Goal: Transaction & Acquisition: Purchase product/service

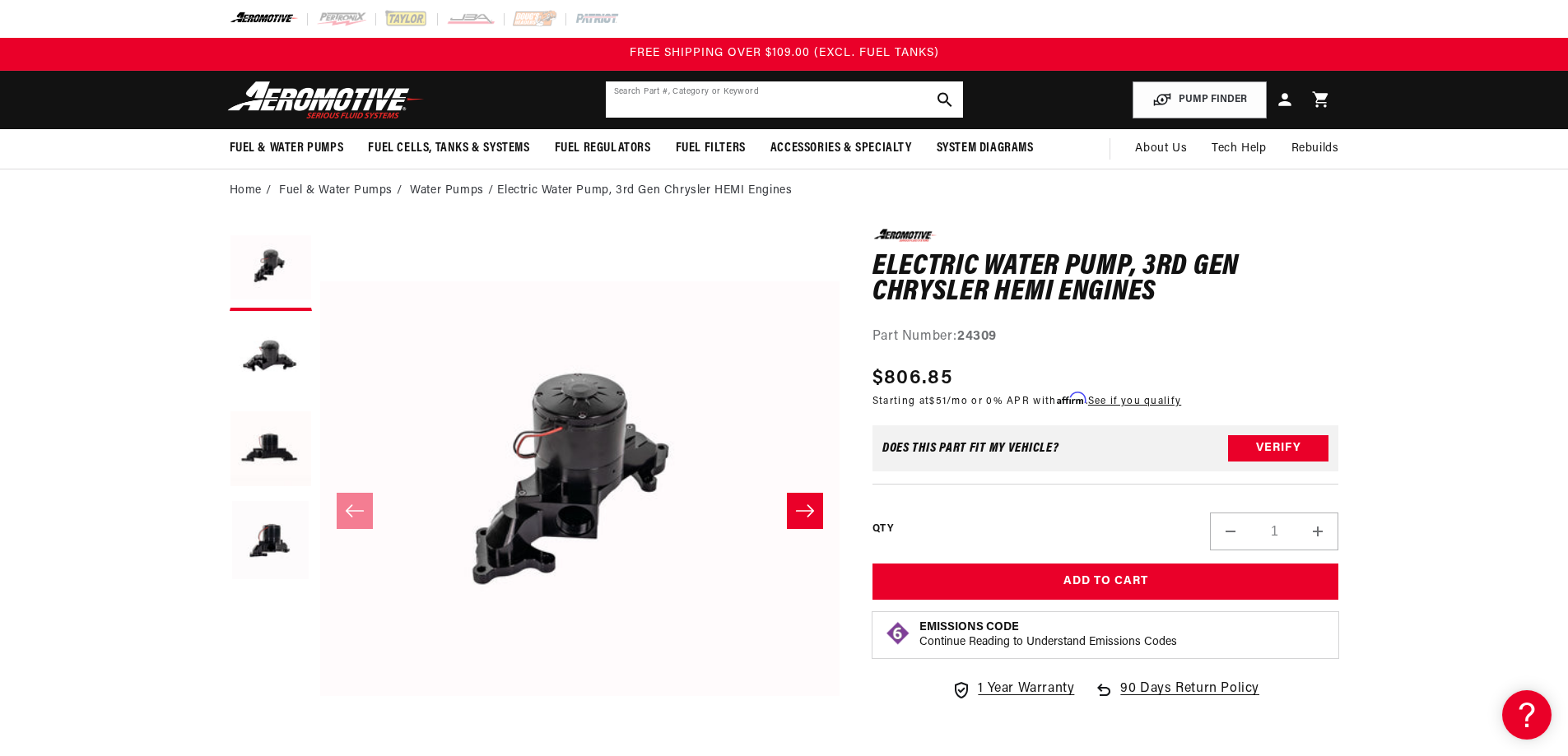
click at [690, 103] on input "text" at bounding box center [784, 100] width 357 height 36
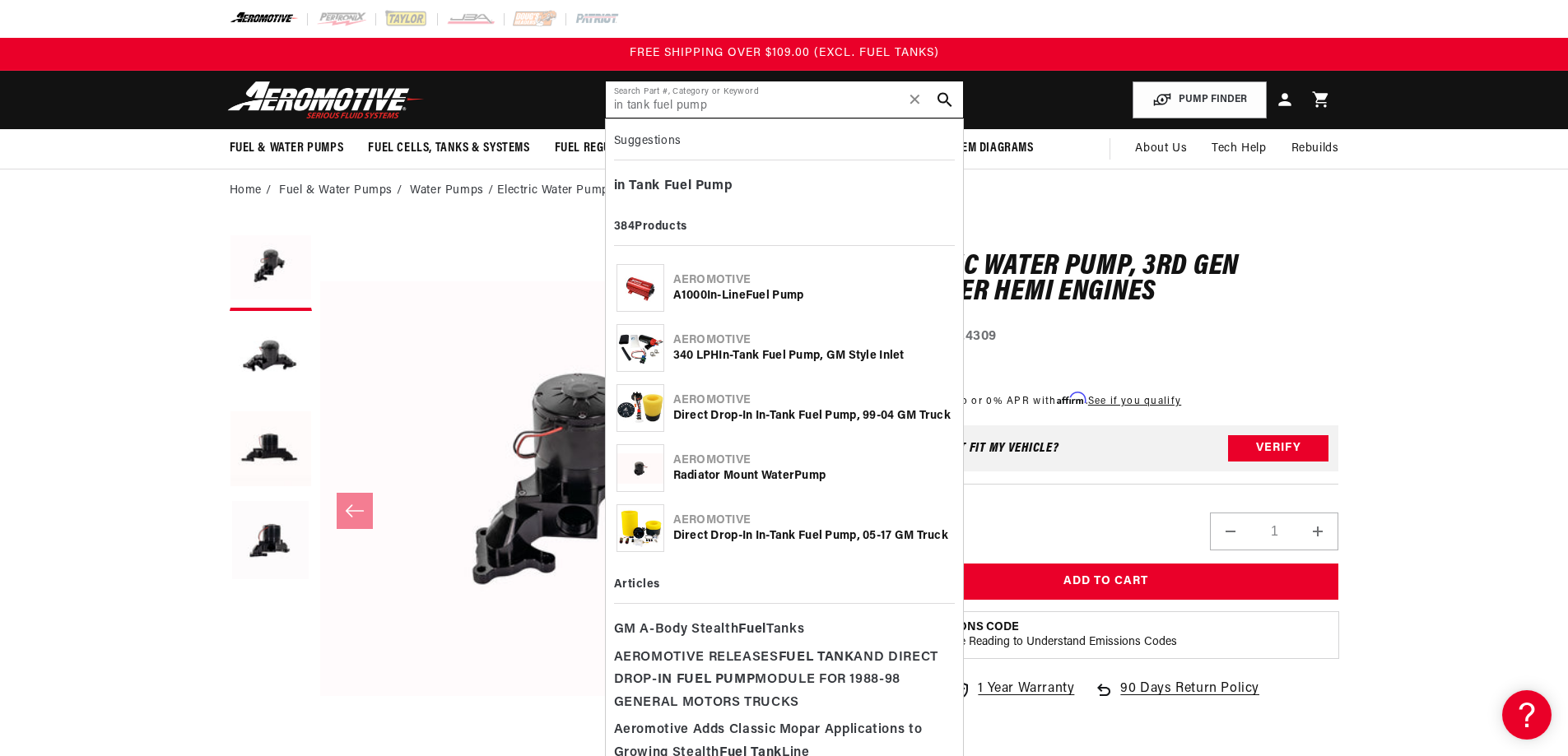
type input "in tank fuel pump"
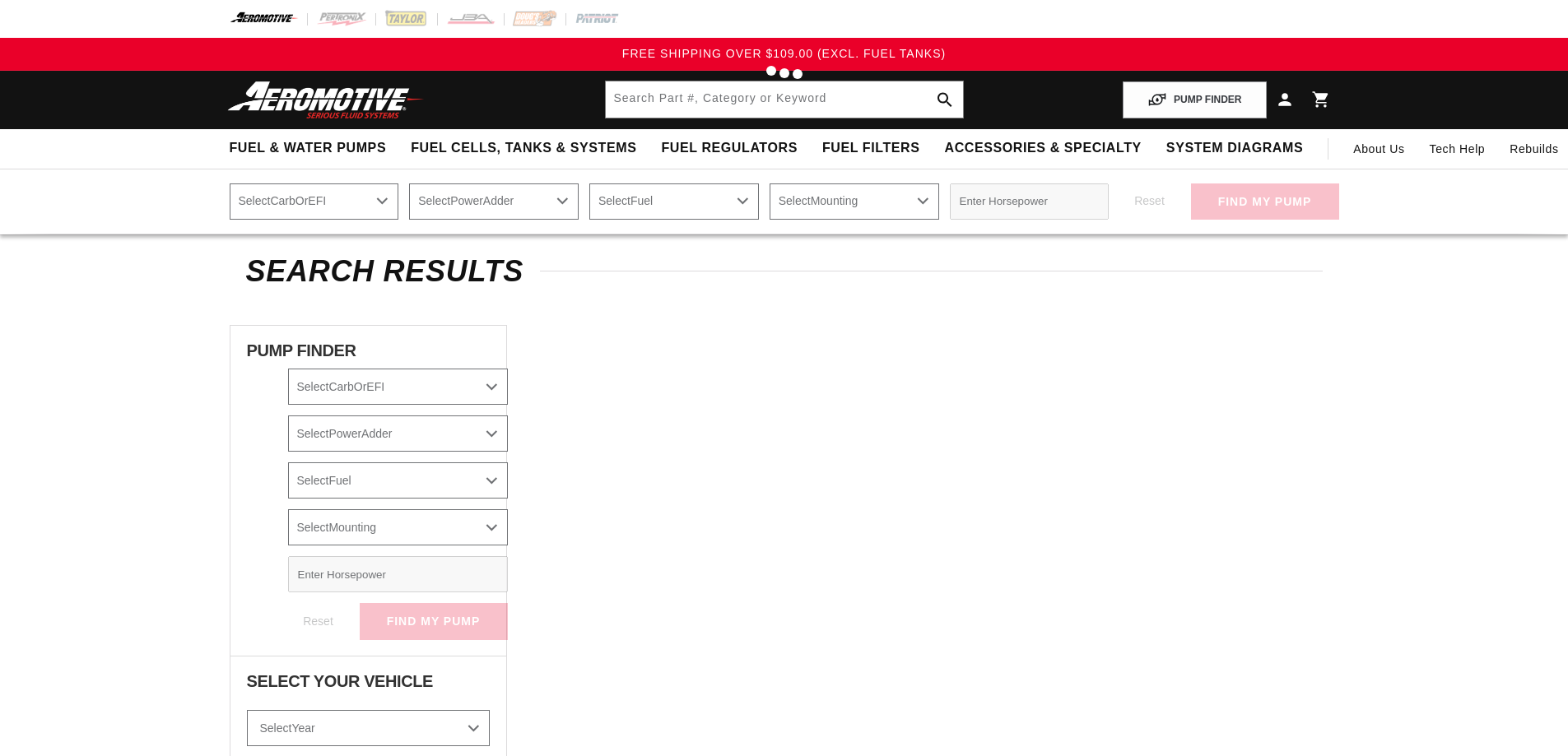
type input "in tank fuel pump"
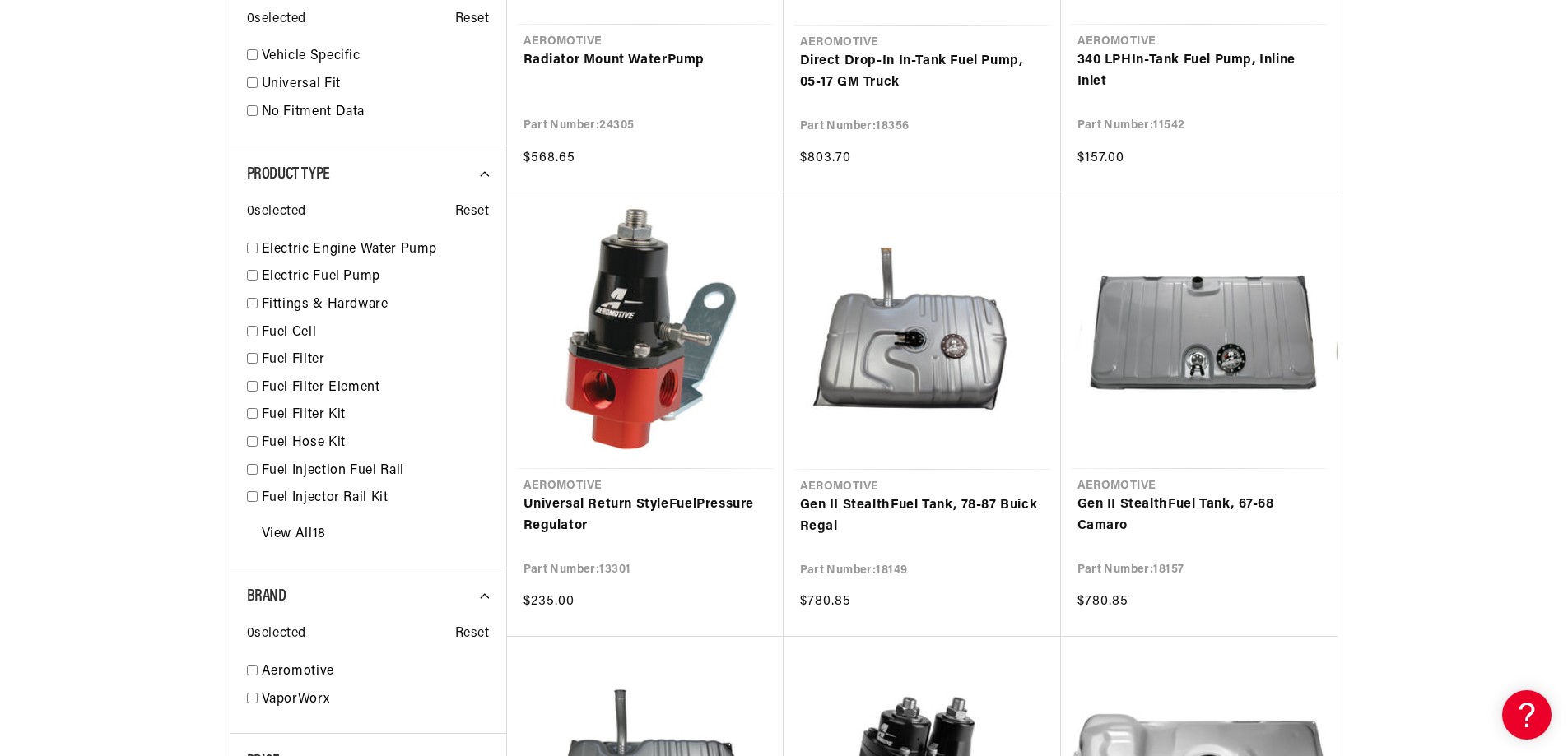
scroll to position [1069, 0]
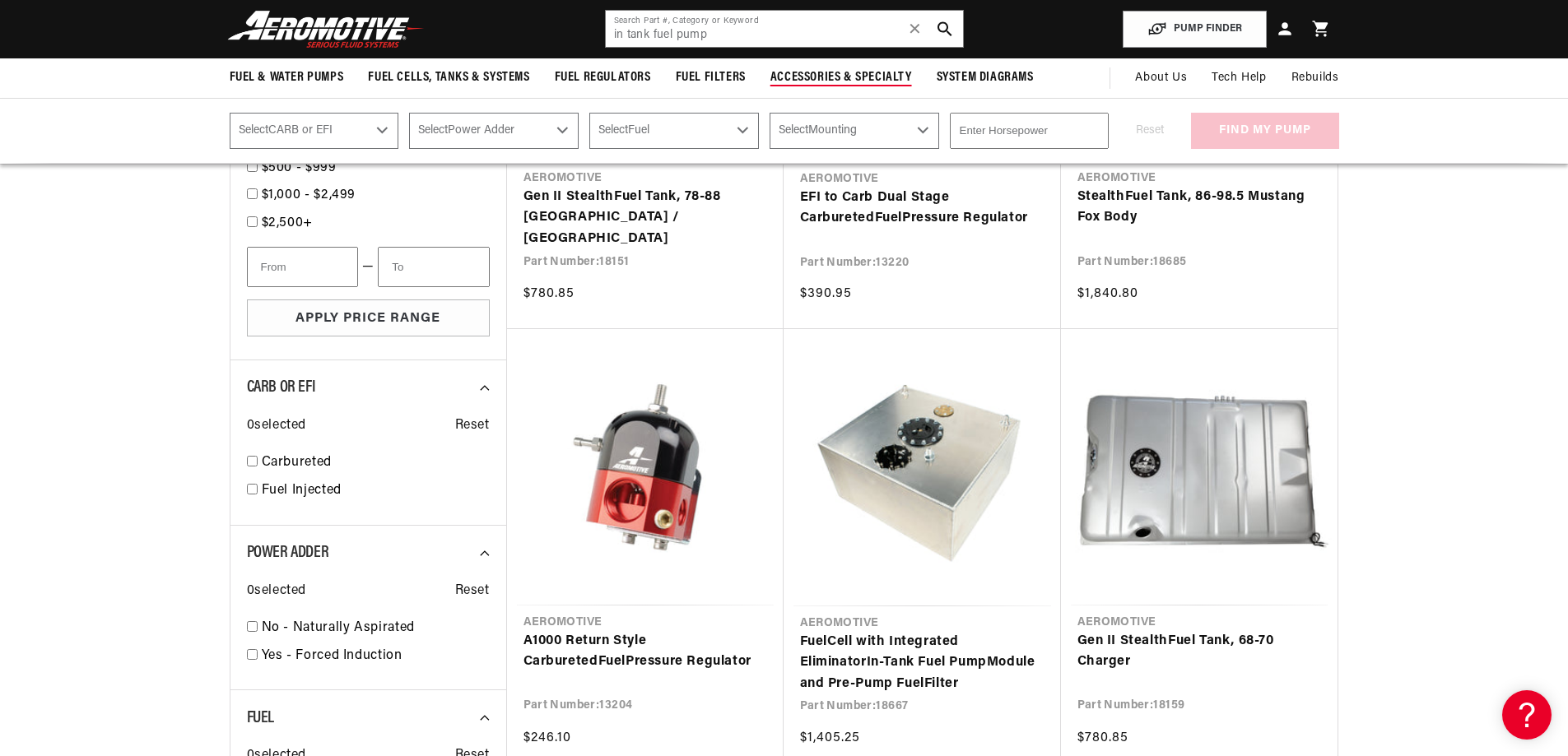
scroll to position [1728, 0]
